Goal: Task Accomplishment & Management: Manage account settings

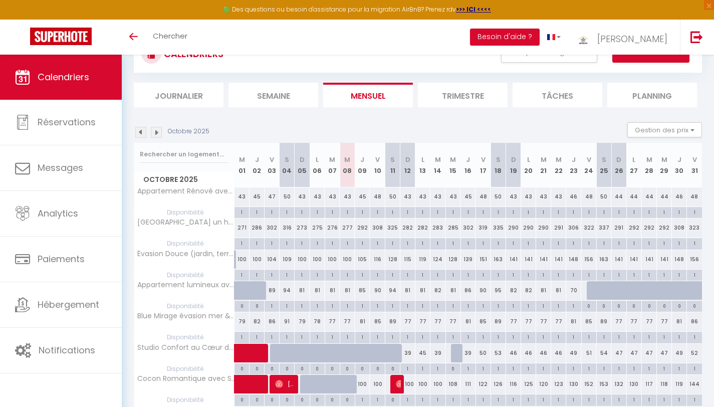
scroll to position [48, 0]
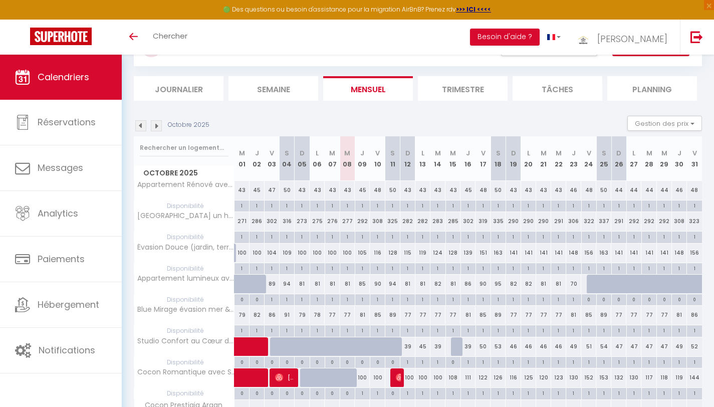
click at [350, 162] on th "M 08" at bounding box center [347, 158] width 15 height 45
click at [661, 122] on button "Gestion des prix" at bounding box center [664, 123] width 75 height 15
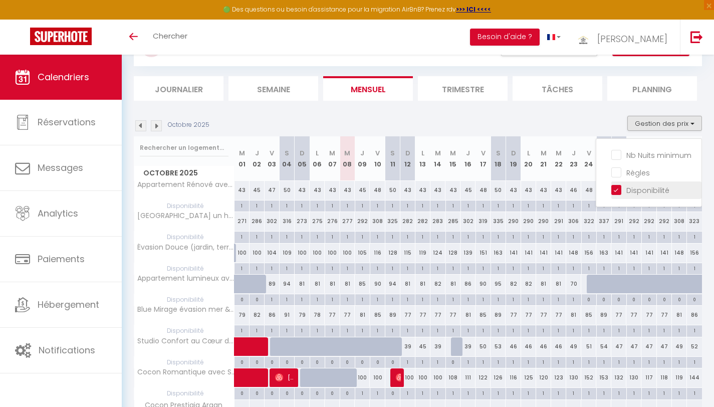
click at [615, 192] on input "Disponibilité" at bounding box center [656, 189] width 90 height 10
checkbox input "false"
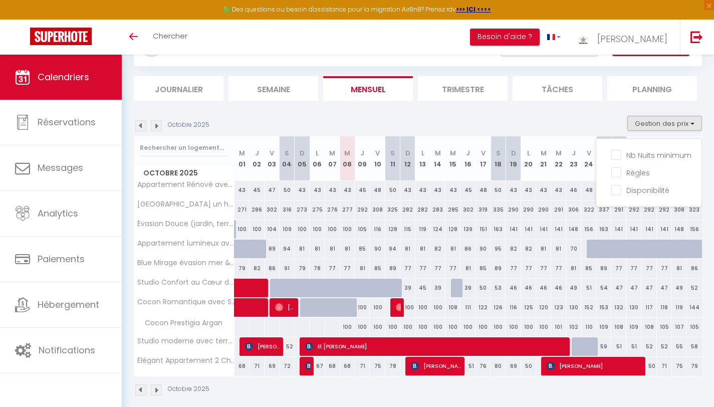
click at [604, 108] on section "Octobre 2025 Gestion des prix Nb Nuits minimum Règles Disponibilité Octobre 202…" at bounding box center [418, 256] width 568 height 300
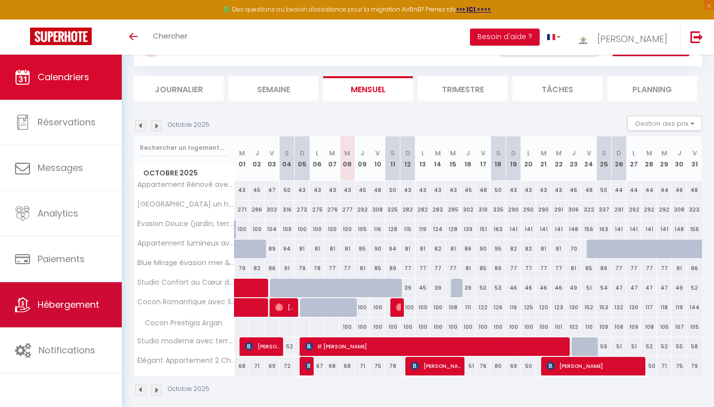
click at [65, 302] on span "Hébergement" at bounding box center [69, 304] width 62 height 13
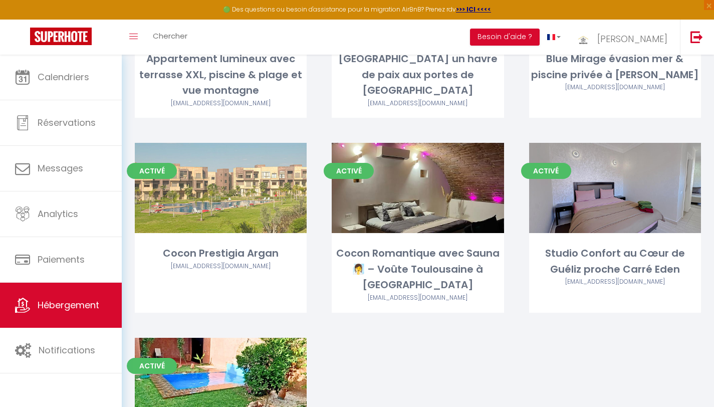
scroll to position [391, 0]
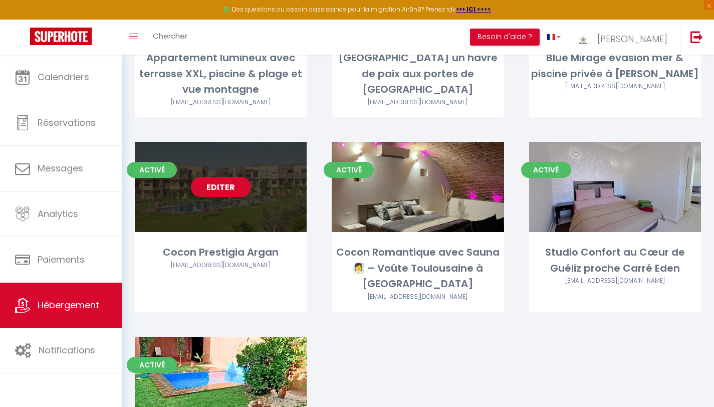
click at [220, 177] on link "Editer" at bounding box center [221, 187] width 60 height 20
select select "3"
select select "2"
select select "1"
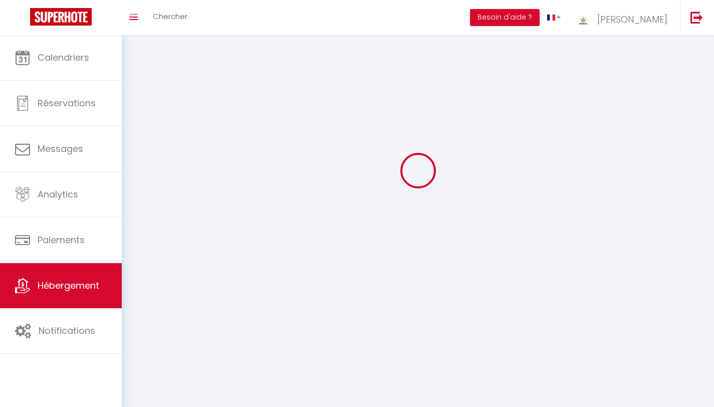
select select
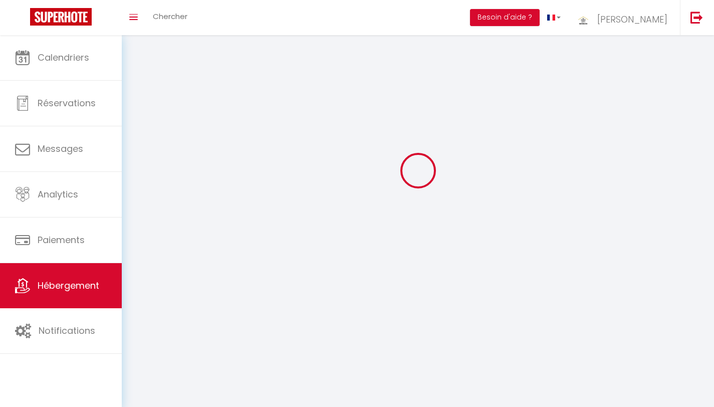
checkbox input "false"
select select
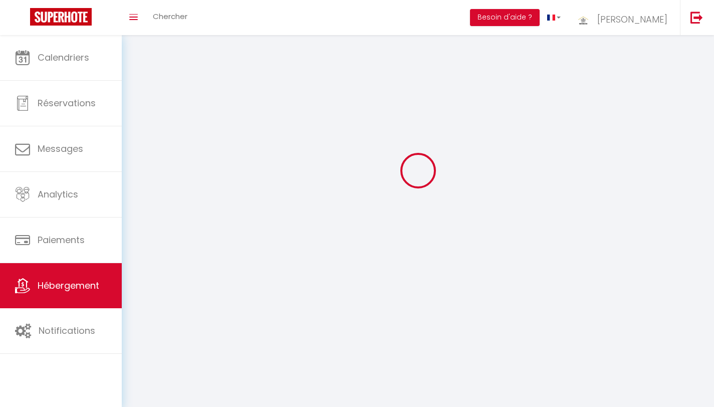
select select
select select "1"
select select
select select "28"
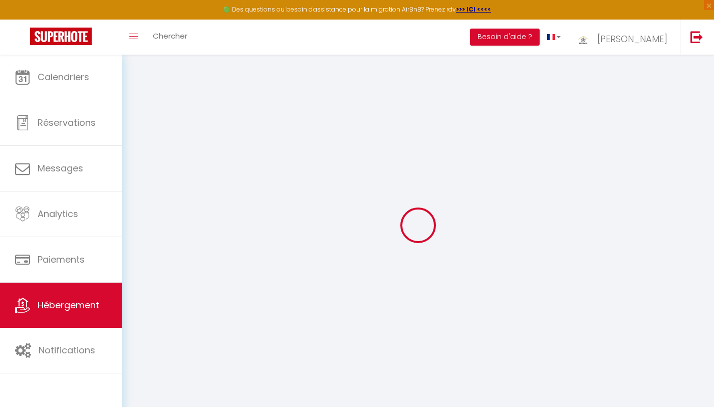
select select
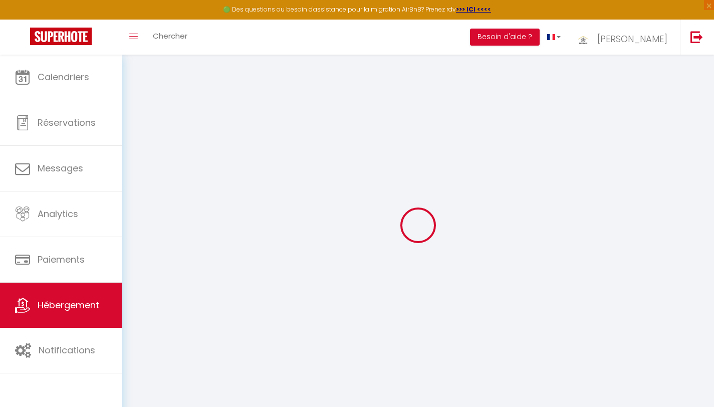
select select
checkbox input "false"
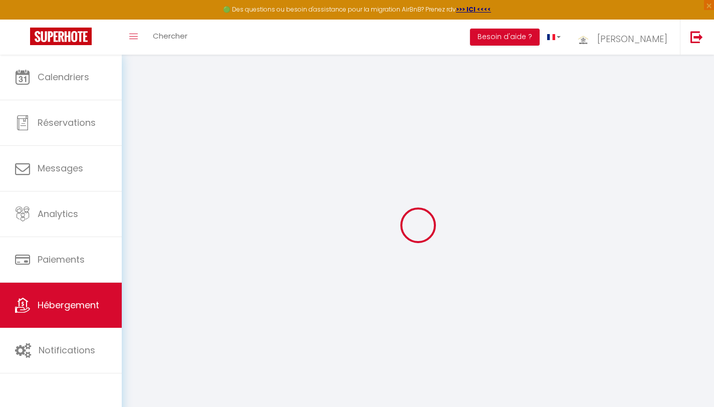
select select
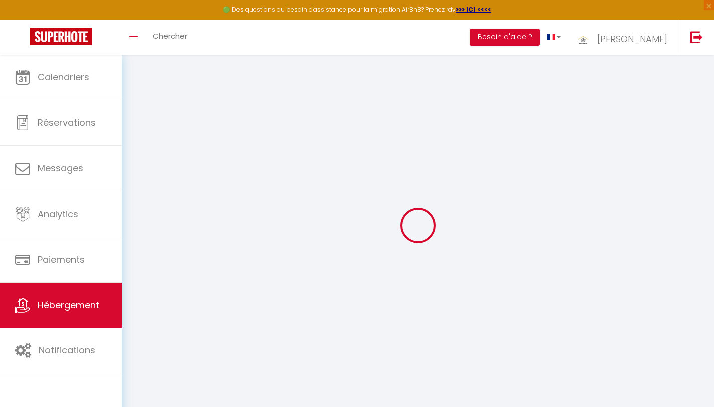
select select
checkbox input "false"
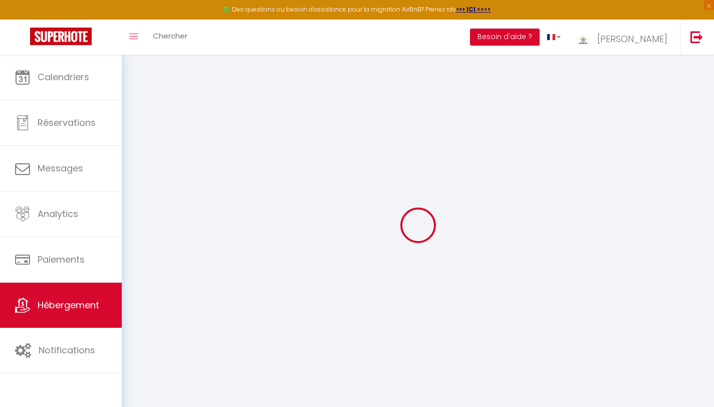
checkbox input "false"
select select
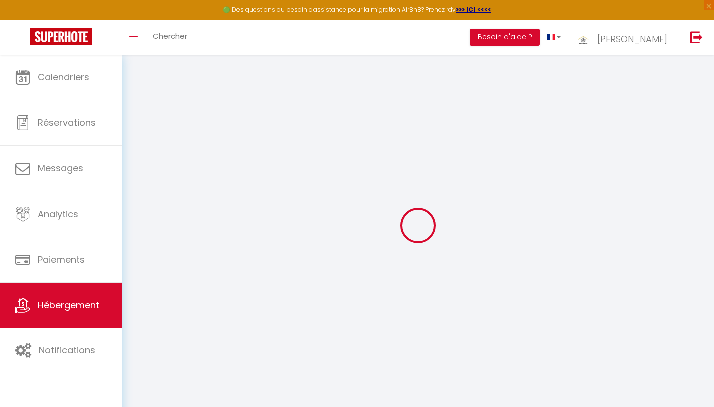
select select
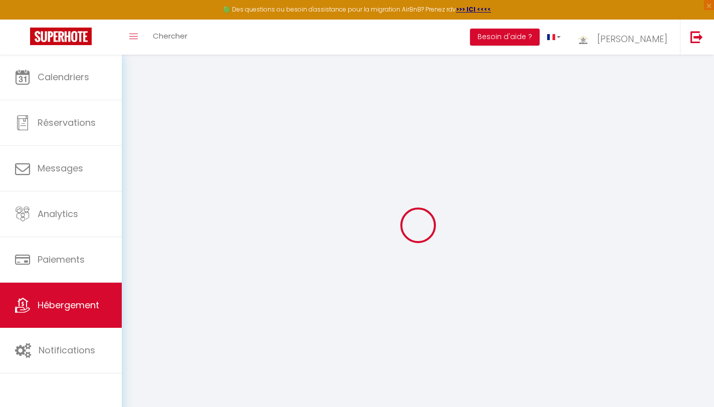
checkbox input "false"
select select
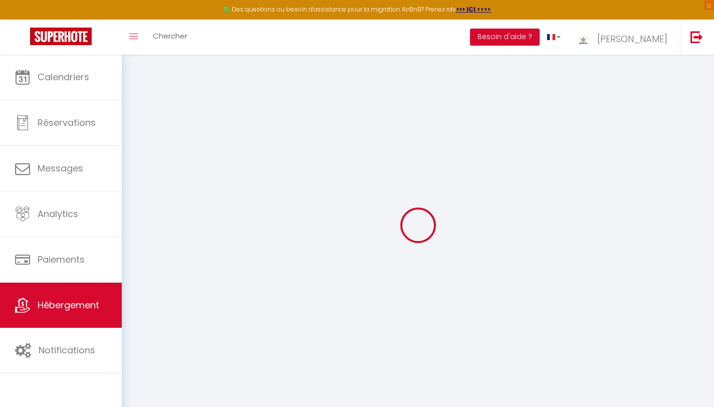
select select
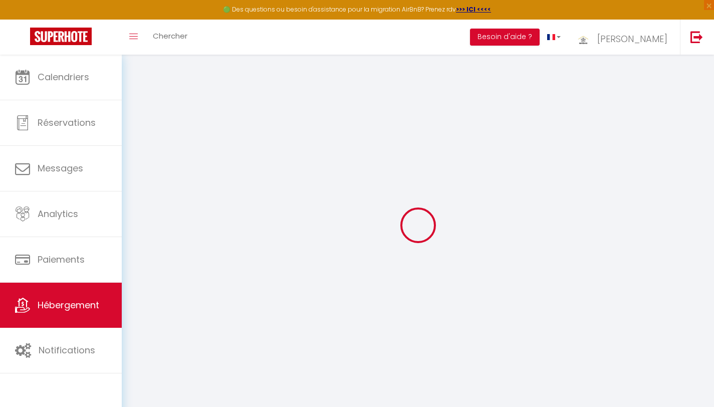
select select
checkbox input "false"
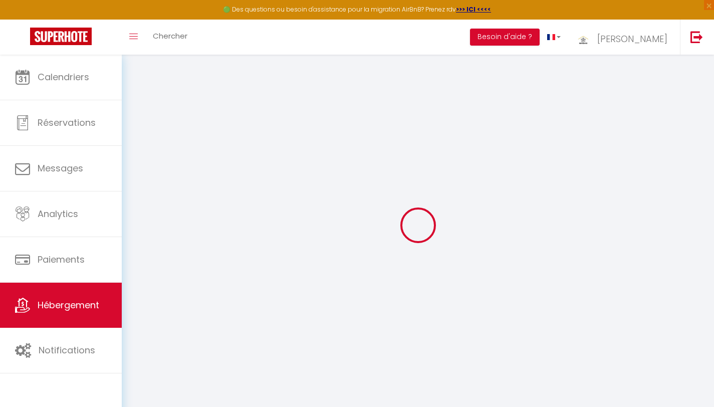
checkbox input "false"
select select
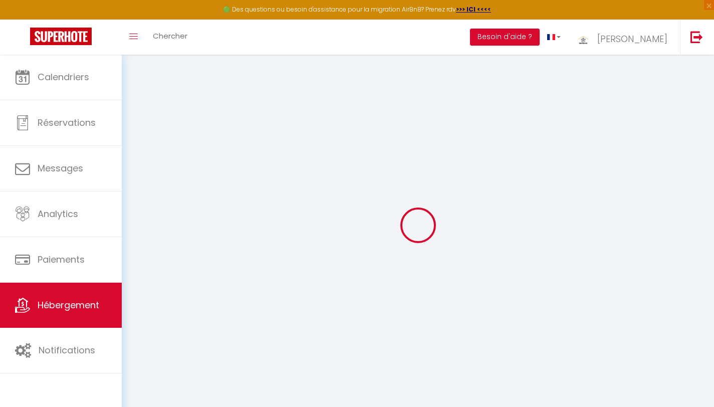
select select
checkbox input "false"
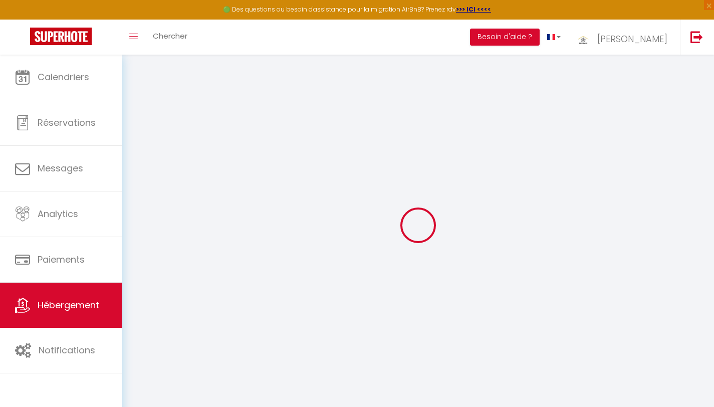
checkbox input "false"
select select
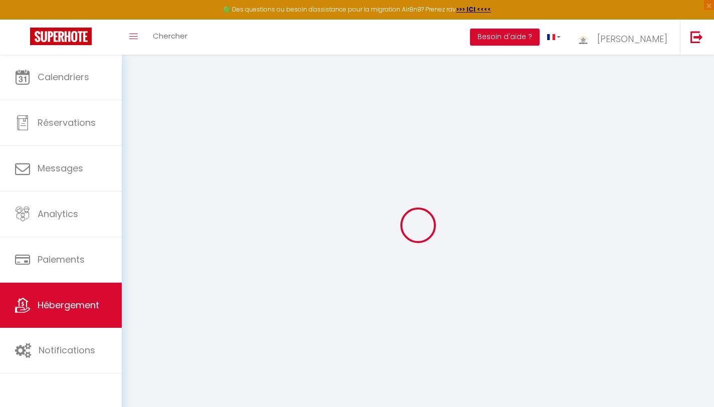
type input "Cocon Prestigia Argan"
type input "Taoufk"
type input "AYACH"
select select "8"
select select "1"
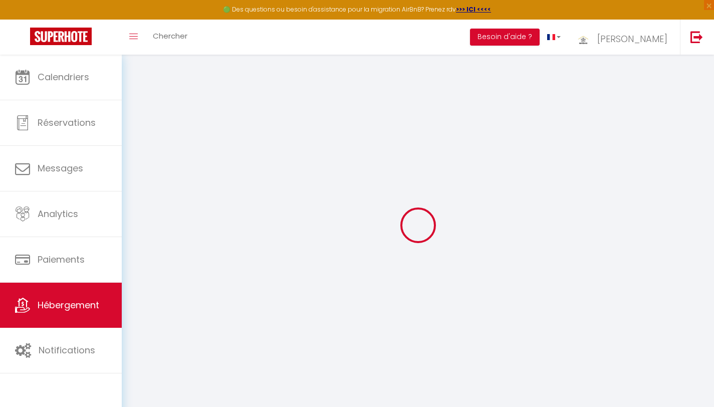
select select "3"
select select "2"
type input "100"
type input "25"
select select
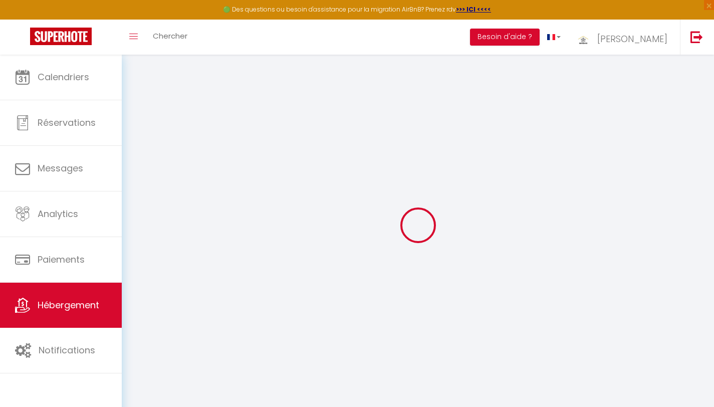
select select
type input "Villa Prestigia Argane Entree Oliverie،"
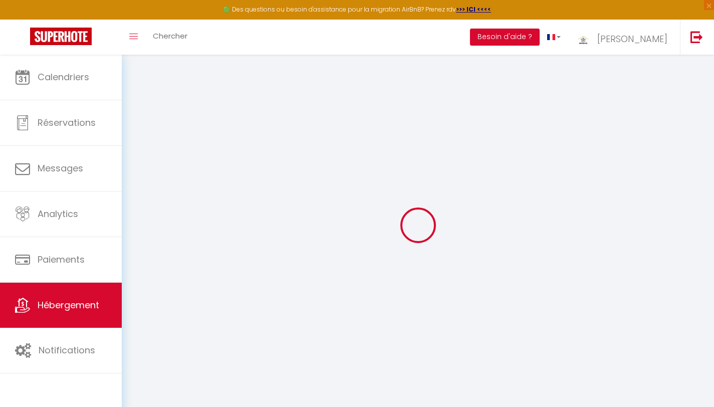
type input "40000"
type input "[GEOGRAPHIC_DATA]"
select select "146"
type input "[EMAIL_ADDRESS][DOMAIN_NAME]"
select select "10810"
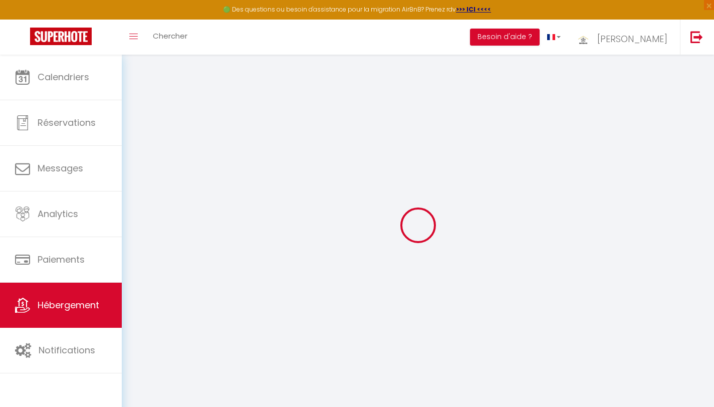
checkbox input "false"
type input "0"
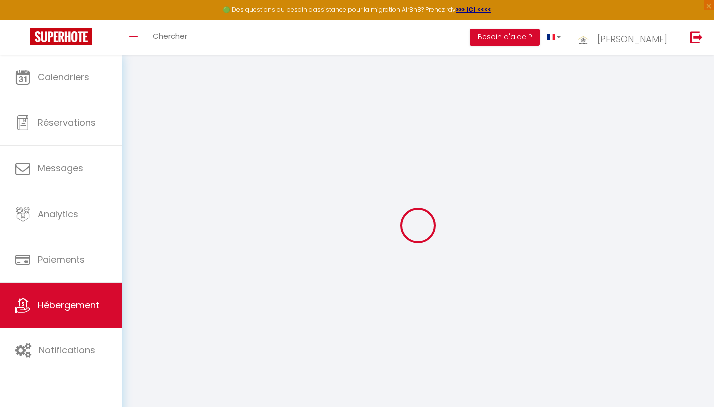
type input "0"
select select "+ 22 %"
select select "+ 5 %"
select select "+ 18 %"
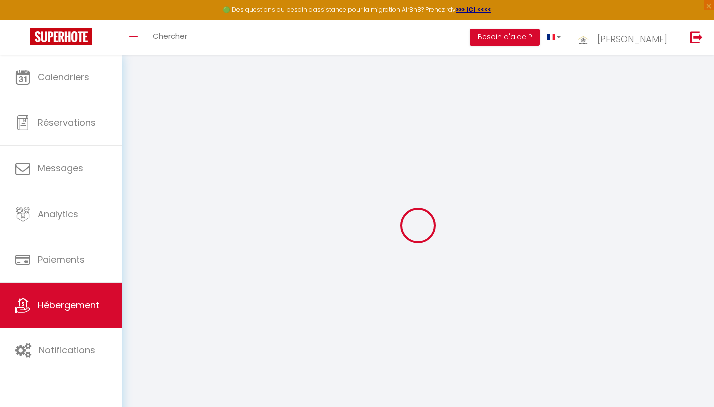
checkbox input "false"
select select "EUR"
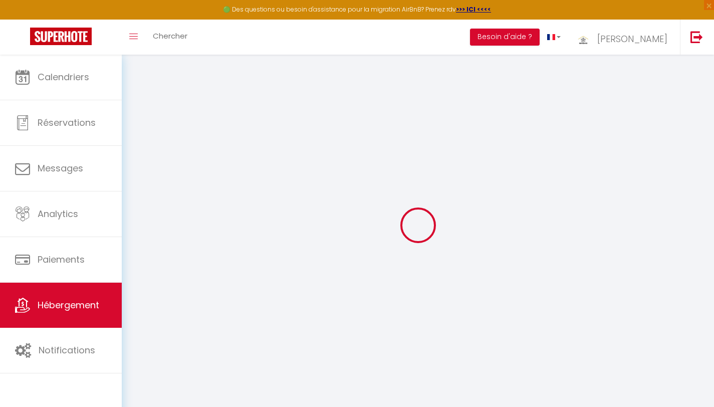
select select "22744-1526088234374081735"
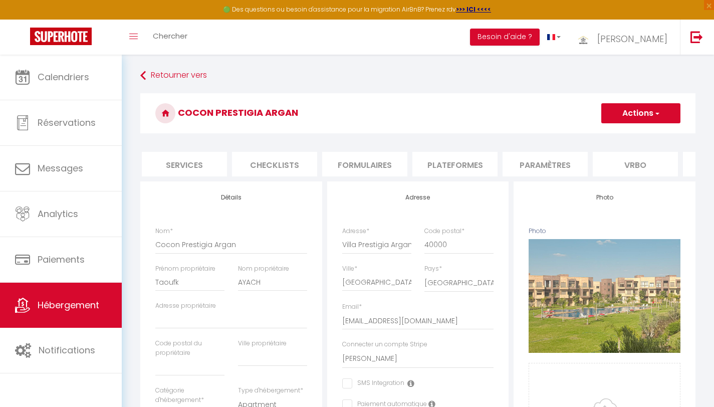
scroll to position [0, 271]
click at [477, 162] on li "Plateformes" at bounding box center [452, 164] width 85 height 25
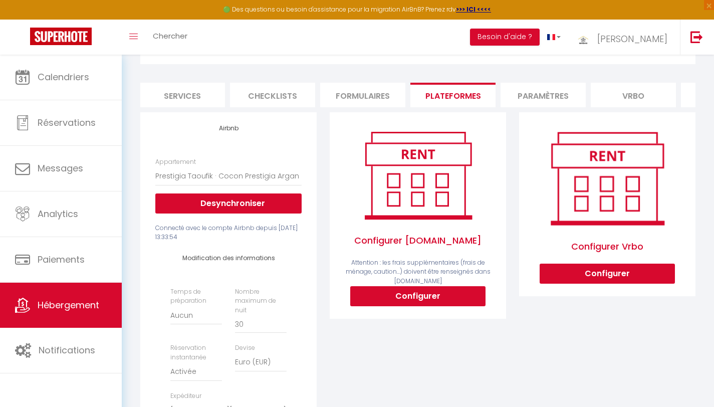
scroll to position [70, 0]
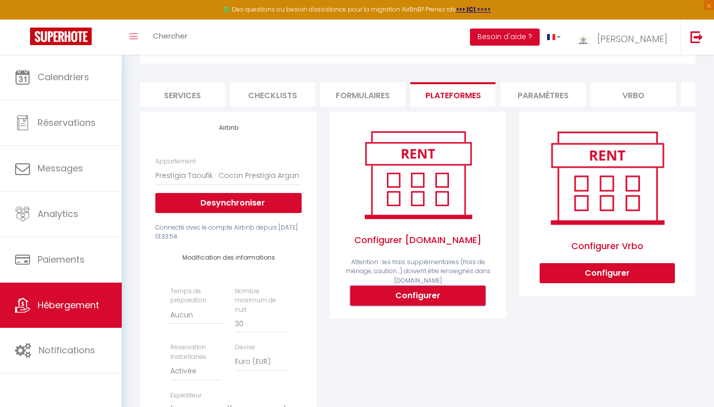
click at [423, 301] on button "Configurer" at bounding box center [417, 296] width 135 height 20
select select
type input "[PERSON_NAME][EMAIL_ADDRESS][PERSON_NAME][DOMAIN_NAME]"
type input "[EMAIL_ADDRESS][DOMAIN_NAME]"
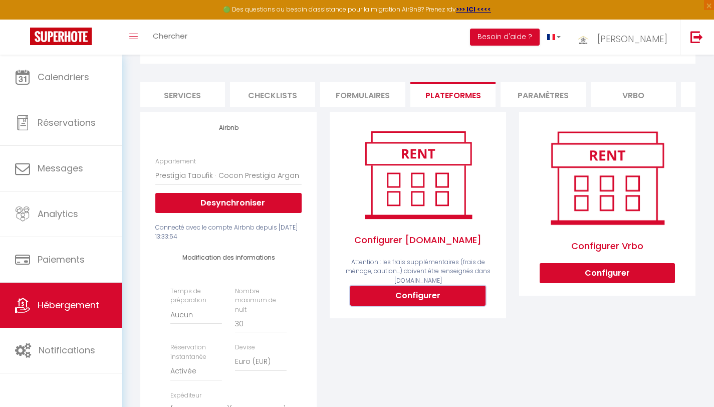
select select
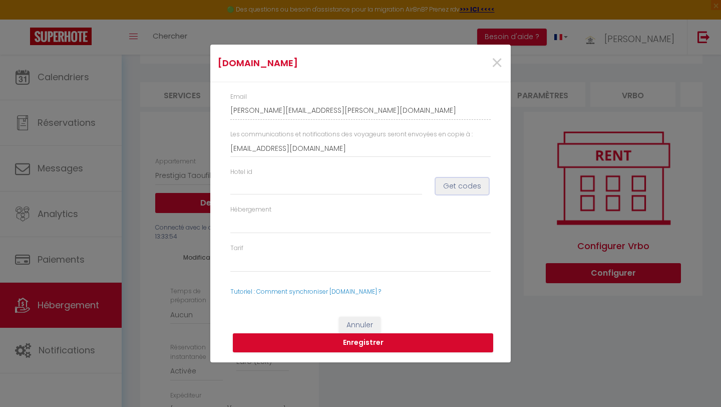
click at [449, 189] on button "Get codes" at bounding box center [462, 186] width 53 height 17
select select
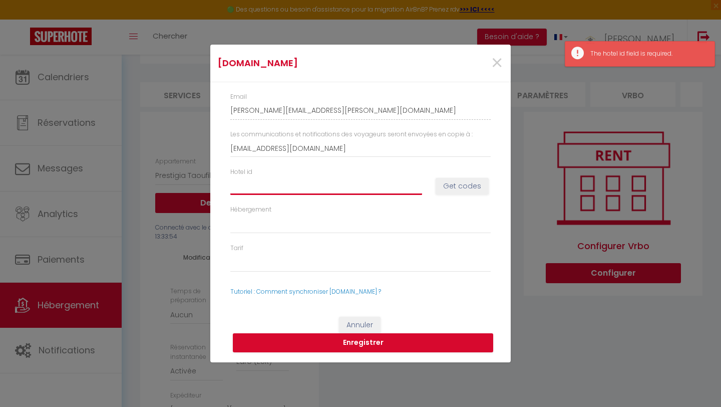
click at [283, 189] on input "Hotel id" at bounding box center [326, 186] width 192 height 18
paste input "15068116"
type input "15068116"
select select
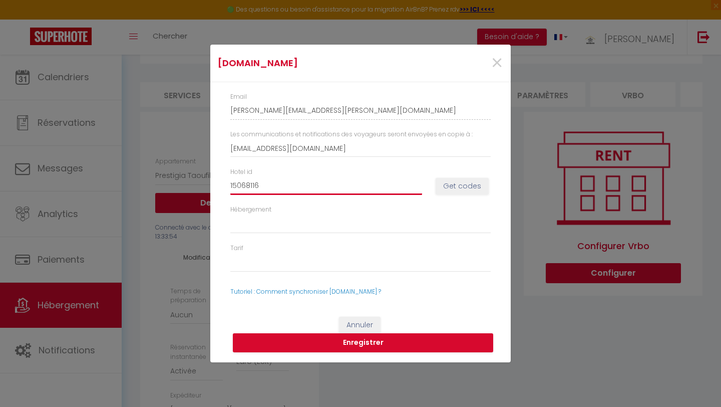
type input "15068116"
click at [454, 186] on button "Get codes" at bounding box center [462, 186] width 53 height 17
select select
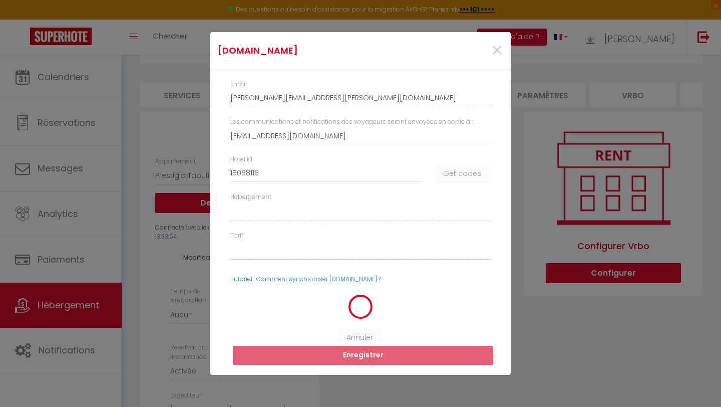
select select
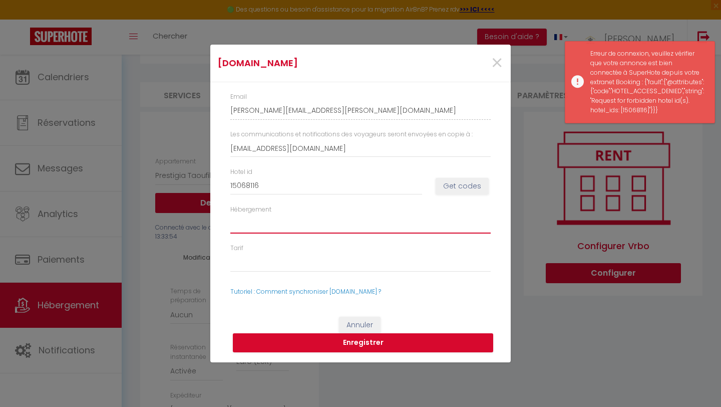
click at [299, 228] on select "Hébergement" at bounding box center [360, 223] width 260 height 19
click at [293, 226] on select "Hébergement" at bounding box center [360, 223] width 260 height 19
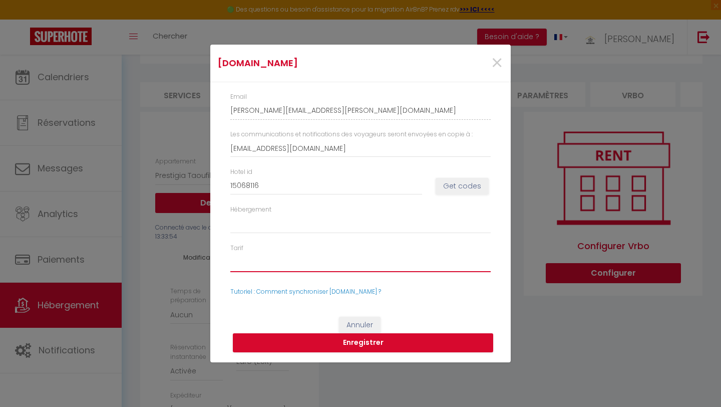
click at [268, 266] on select "Tarif" at bounding box center [360, 262] width 260 height 19
click at [268, 265] on select "Tarif" at bounding box center [360, 262] width 260 height 19
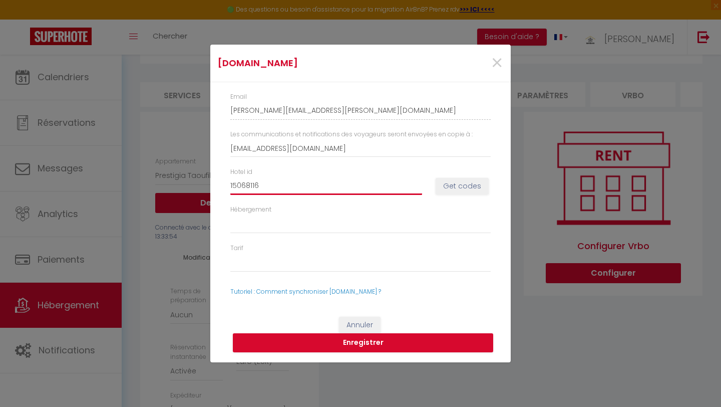
click at [271, 188] on input "15068116" at bounding box center [326, 186] width 192 height 18
type input "1506811"
select select
type input "150681"
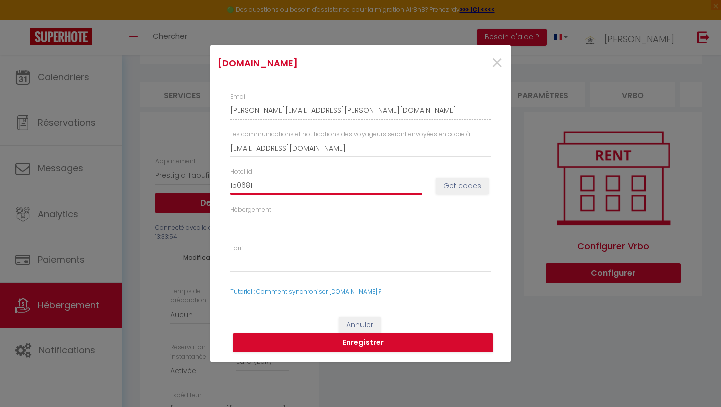
select select
type input "15068"
select select
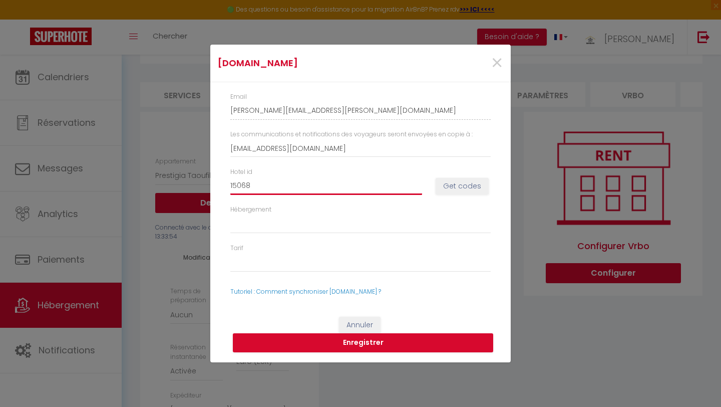
type input "1506"
select select
type input "150"
select select
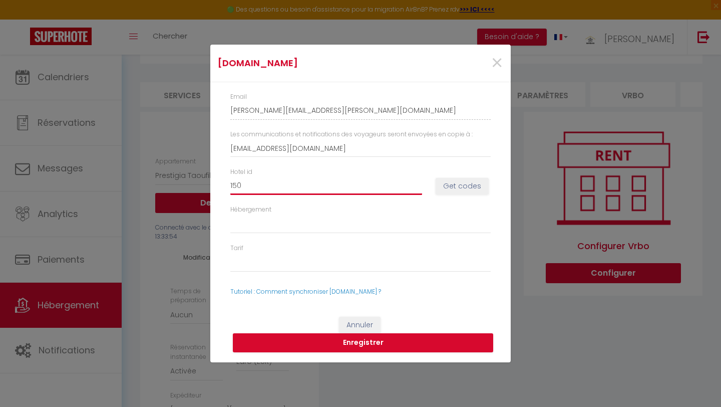
select select
type input "15"
select select
type input "1"
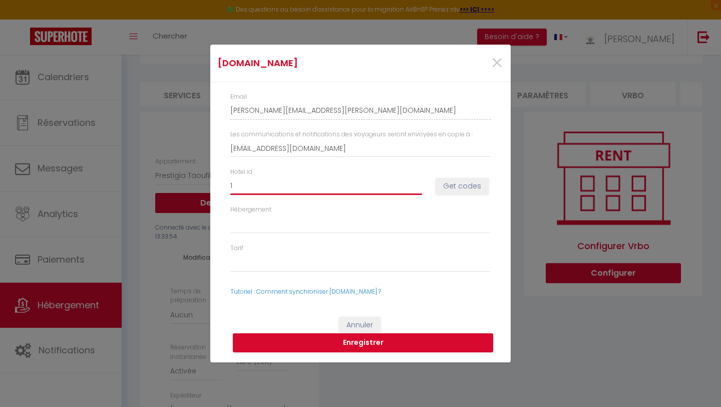
select select
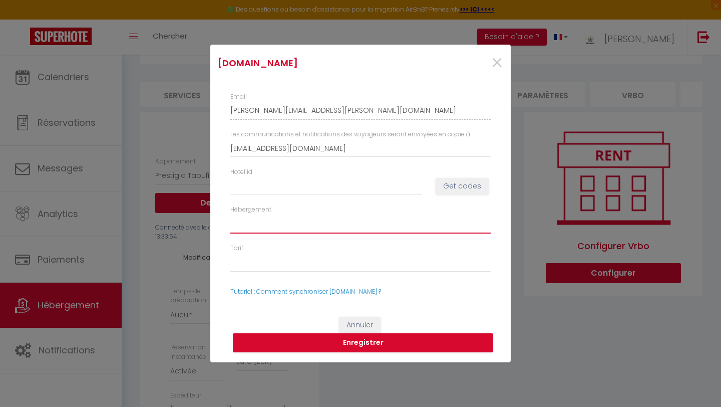
click at [237, 223] on select "Hébergement" at bounding box center [360, 223] width 260 height 19
click at [236, 228] on select "Hébergement" at bounding box center [360, 223] width 260 height 19
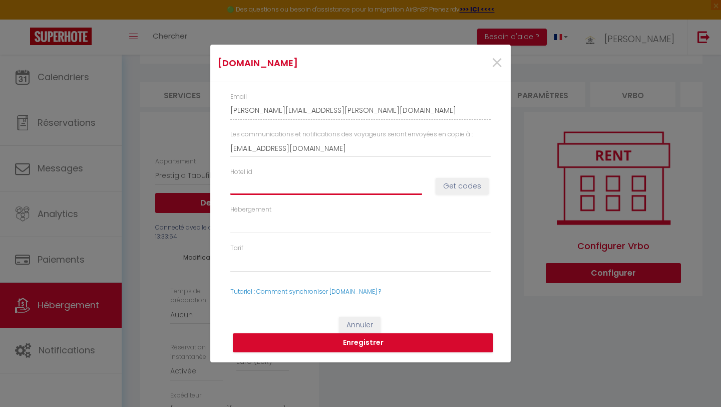
click at [247, 188] on input "Hotel id" at bounding box center [326, 186] width 192 height 18
paste input "15068116"
type input "15068116"
select select
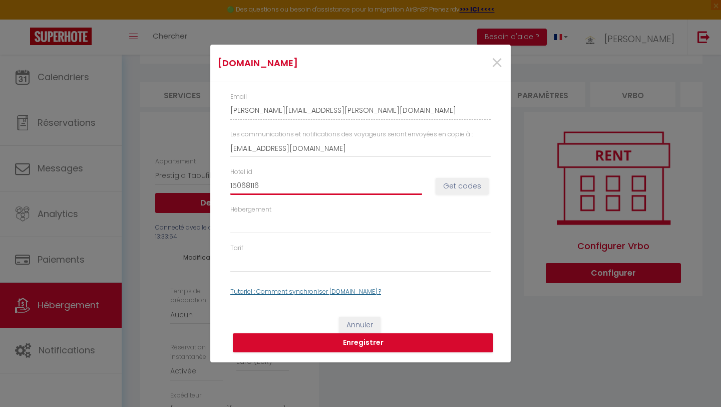
type input "15068116"
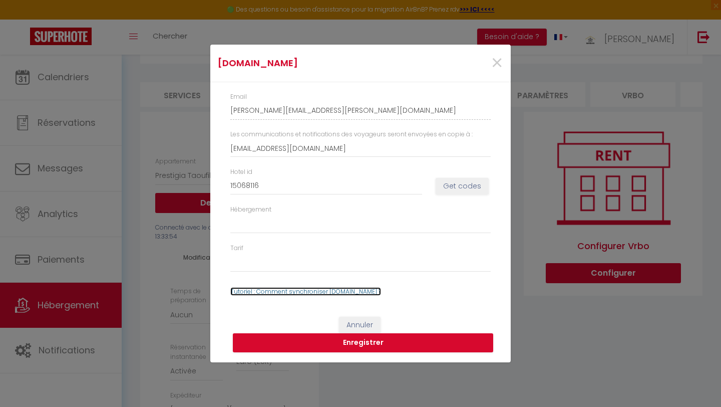
click at [269, 291] on link "Tutoriel : Comment synchroniser [DOMAIN_NAME] ?" at bounding box center [305, 291] width 151 height 9
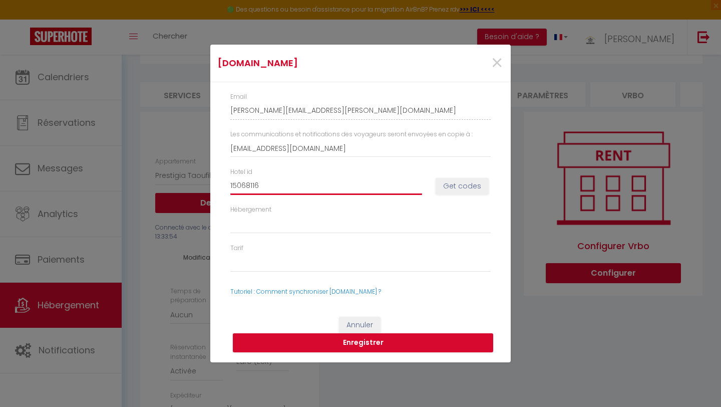
click at [261, 183] on input "15068116" at bounding box center [326, 186] width 192 height 18
click at [459, 185] on button "Get codes" at bounding box center [462, 186] width 53 height 17
select select
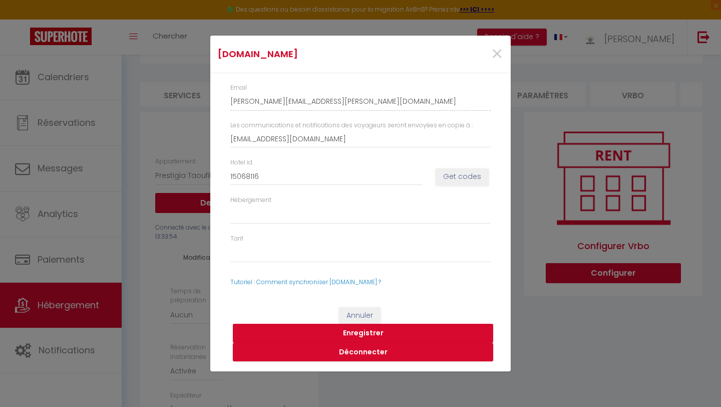
click at [355, 332] on button "Enregistrer" at bounding box center [363, 333] width 260 height 19
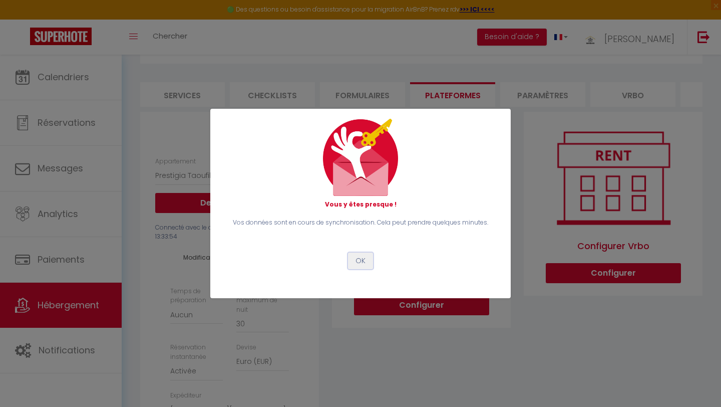
click at [361, 258] on button "OK" at bounding box center [360, 260] width 25 height 17
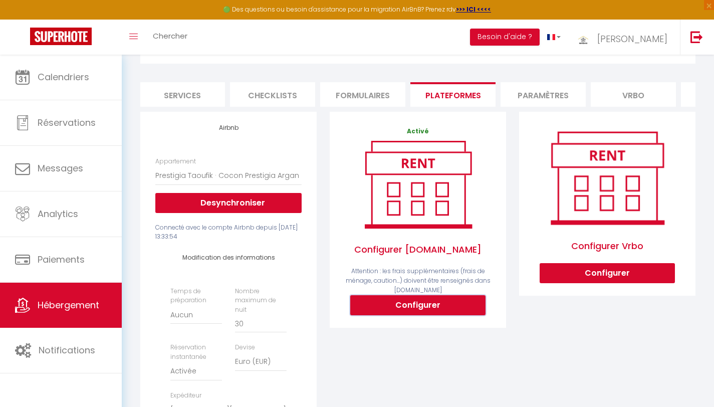
click at [417, 314] on button "Configurer" at bounding box center [417, 305] width 135 height 20
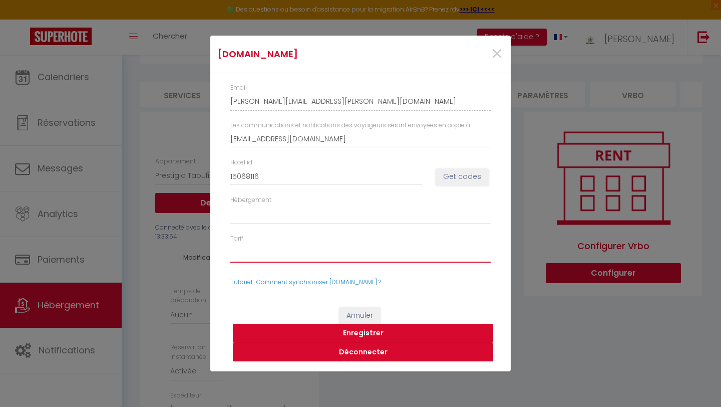
click at [319, 252] on select "58927271 - Standard Rate 58927272 - Weekly Rate-One-Bedroom Apartment-1506811601" at bounding box center [360, 252] width 260 height 19
click at [230, 243] on select "58927271 - Standard Rate 58927272 - Weekly Rate-One-Bedroom Apartment-1506811601" at bounding box center [360, 252] width 260 height 19
click at [322, 215] on select "1506811601 - One-Bedroom Apartment" at bounding box center [360, 214] width 260 height 19
click at [358, 335] on button "Enregistrer" at bounding box center [363, 333] width 260 height 19
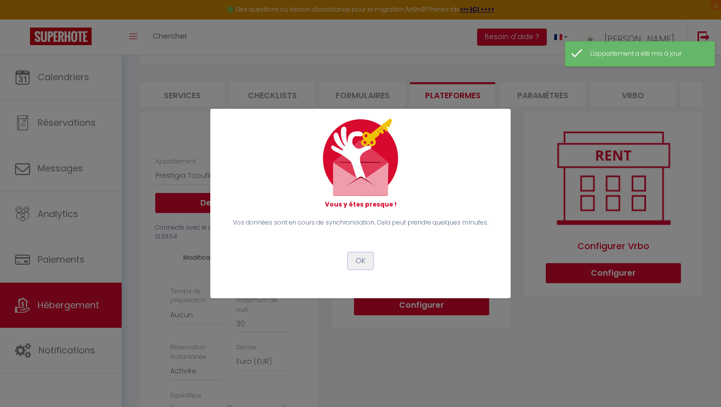
click at [357, 263] on button "OK" at bounding box center [360, 260] width 25 height 17
